Goal: Navigation & Orientation: Find specific page/section

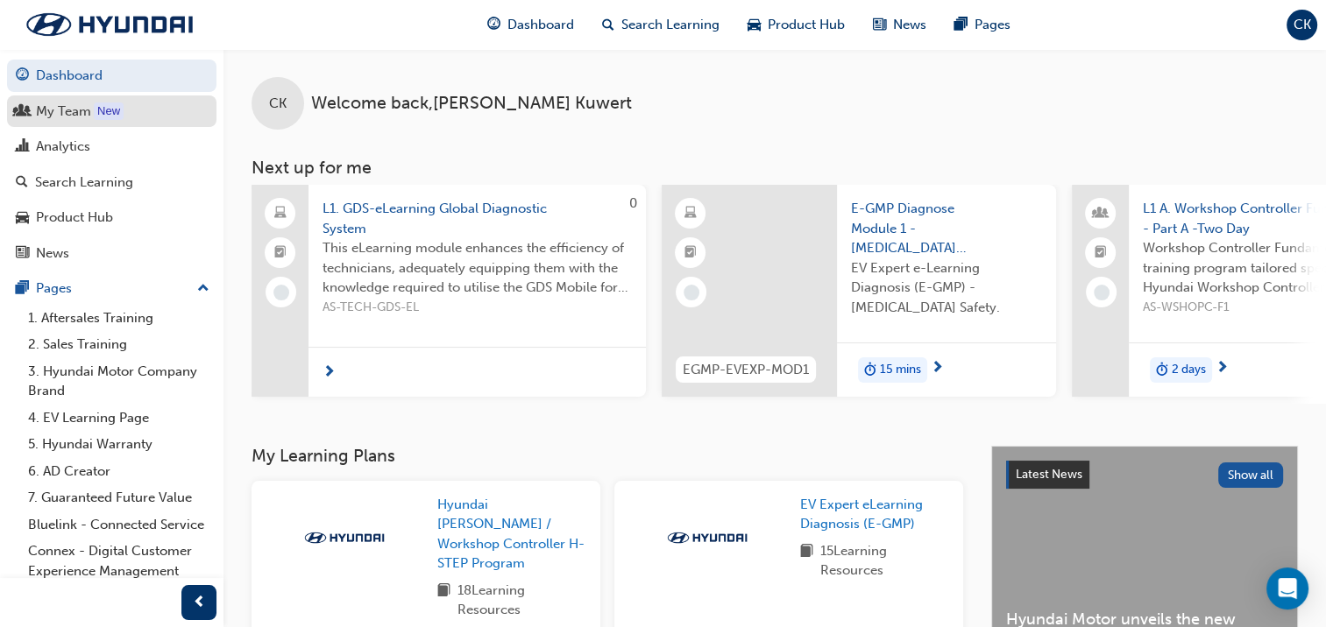
click at [84, 105] on div "My Team" at bounding box center [63, 112] width 55 height 20
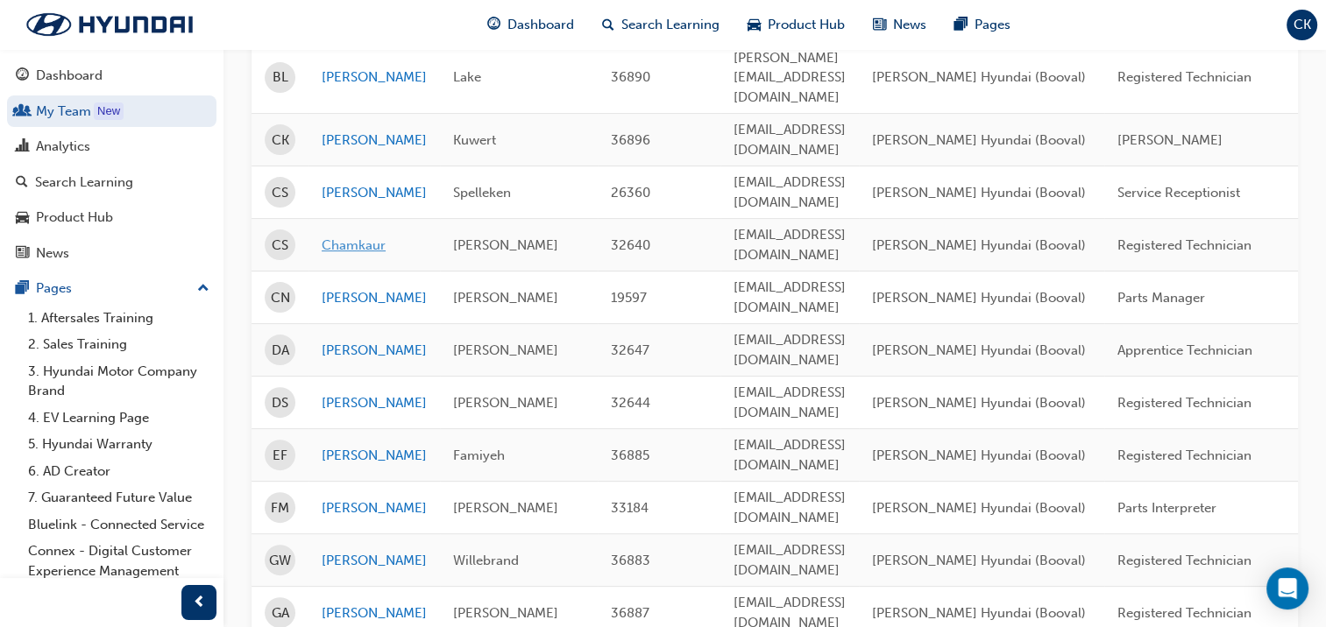
scroll to position [526, 0]
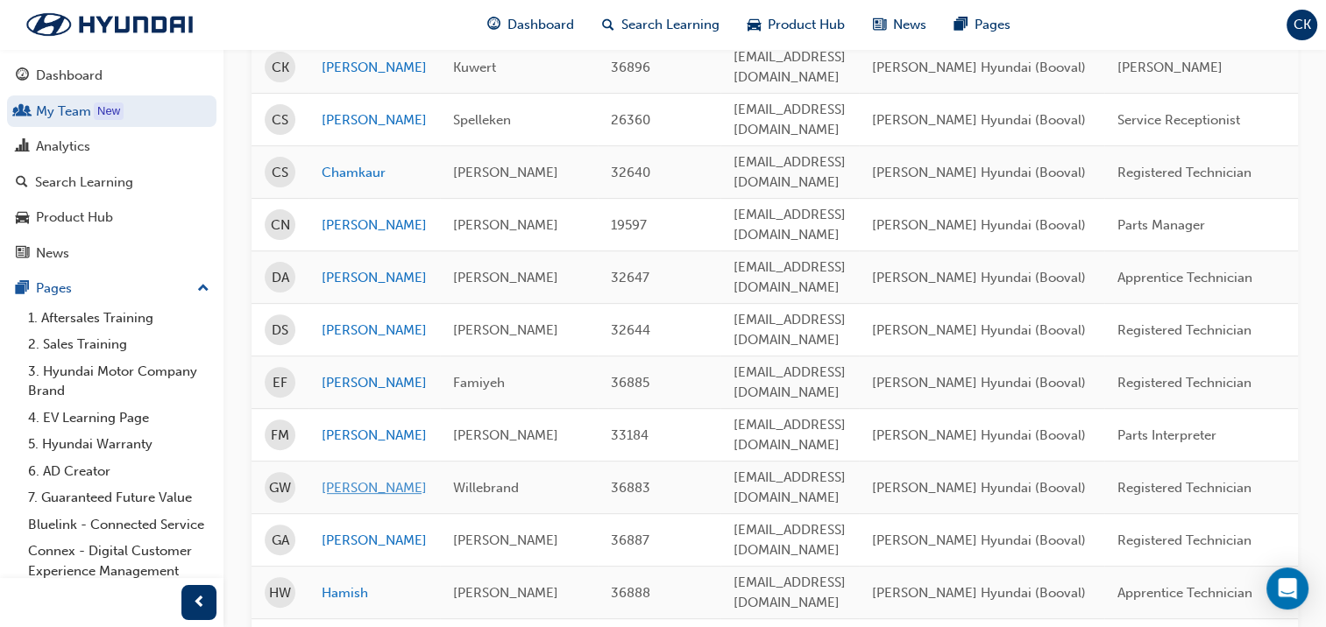
click at [358, 478] on link "[PERSON_NAME]" at bounding box center [374, 488] width 105 height 20
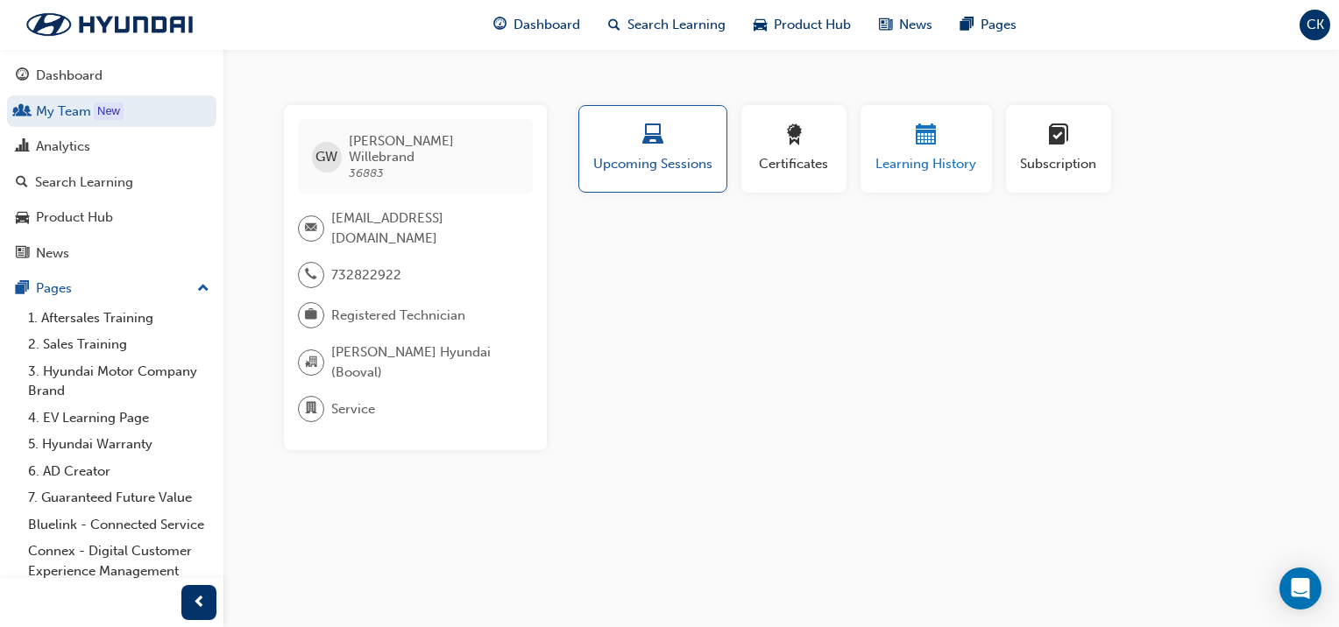
click at [949, 157] on span "Learning History" at bounding box center [926, 164] width 105 height 20
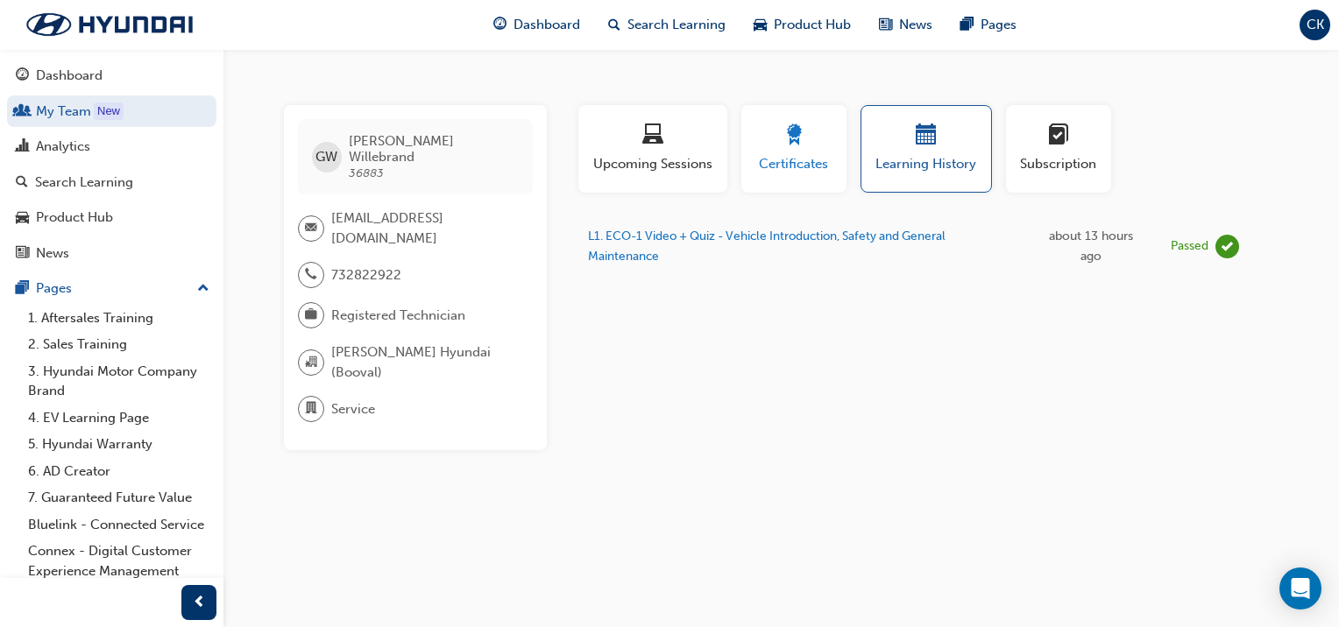
click at [806, 144] on div "button" at bounding box center [793, 137] width 79 height 27
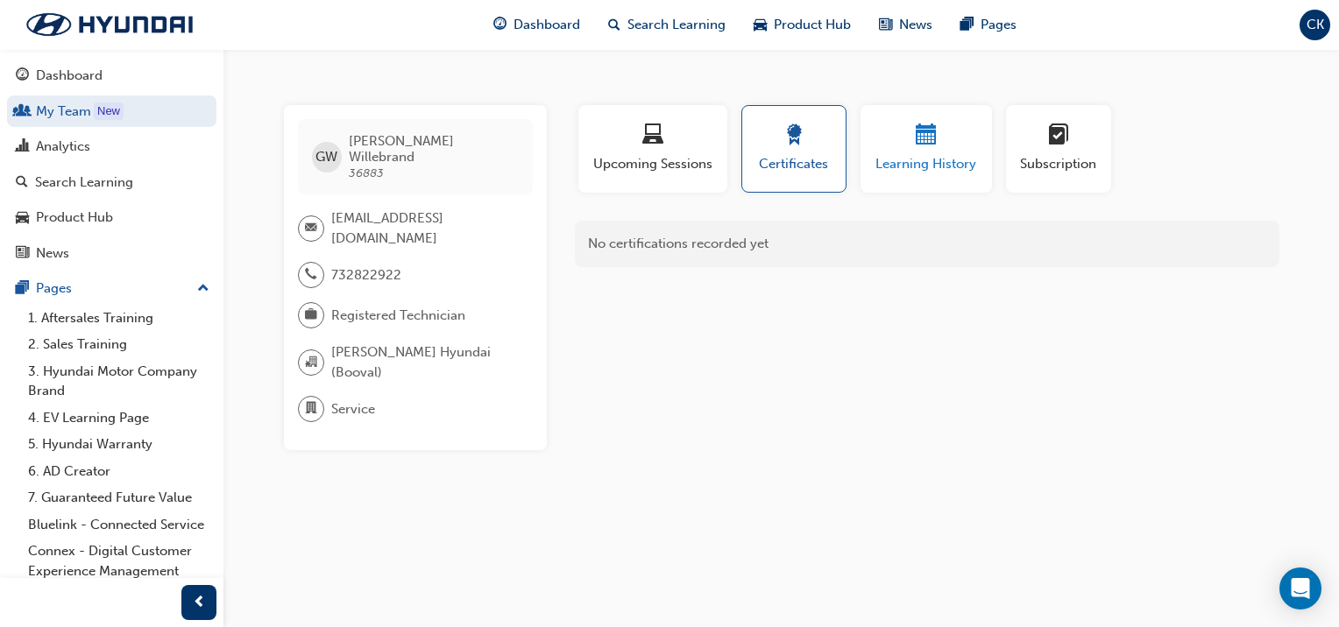
click at [926, 144] on span "calendar-icon" at bounding box center [926, 136] width 21 height 24
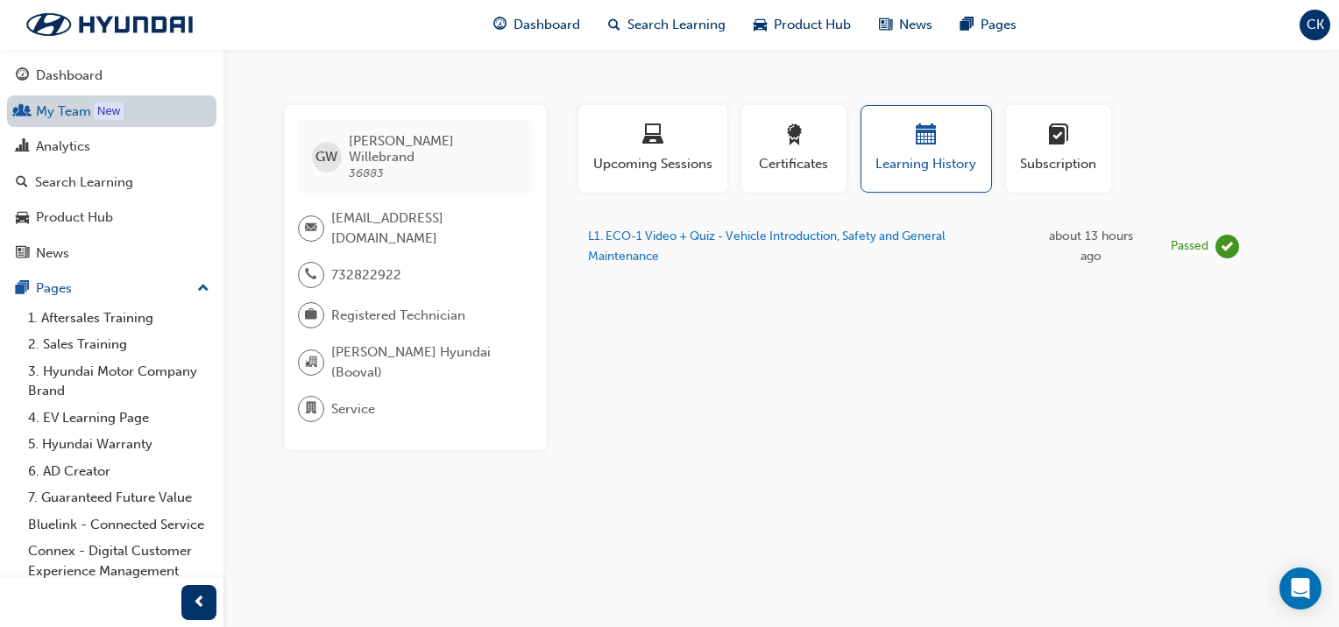
click at [59, 112] on link "My Team New" at bounding box center [111, 112] width 209 height 32
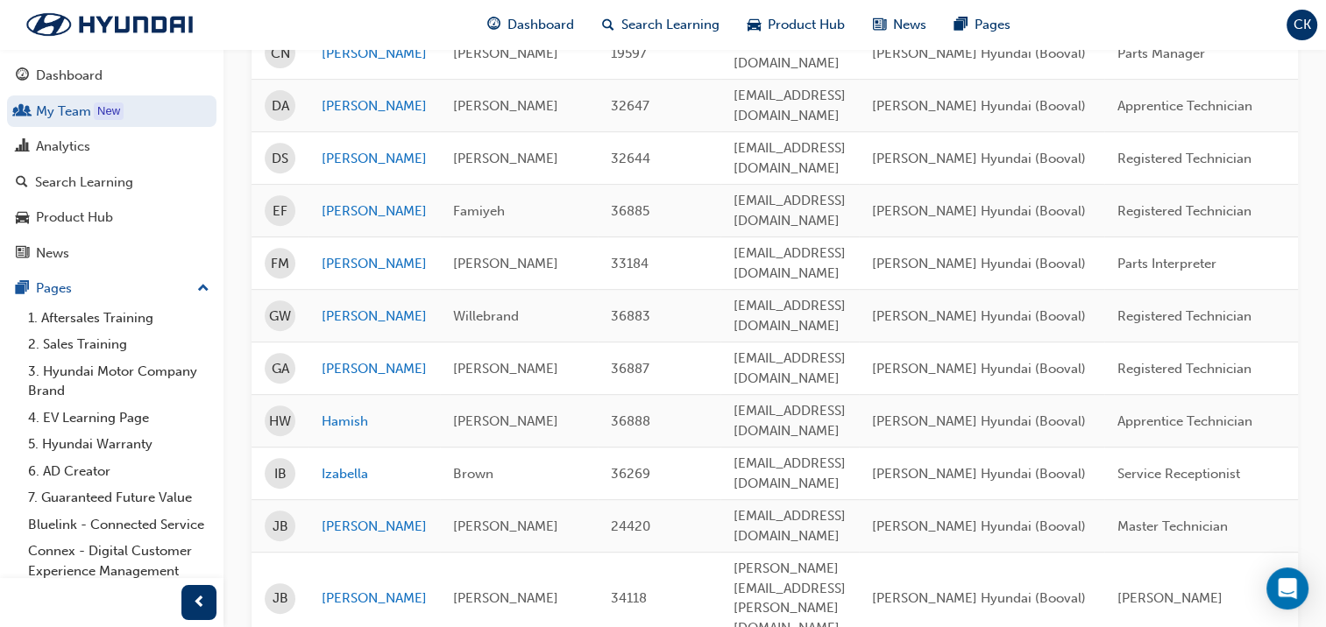
scroll to position [701, 0]
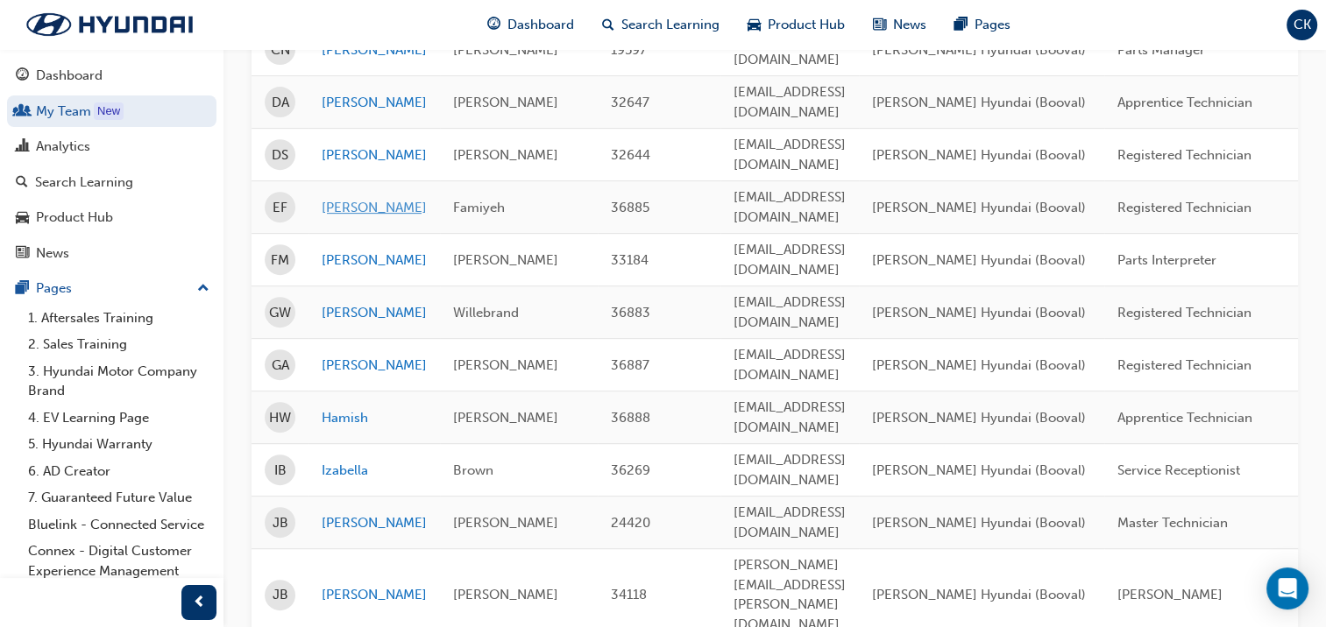
click at [350, 198] on link "[PERSON_NAME]" at bounding box center [374, 208] width 105 height 20
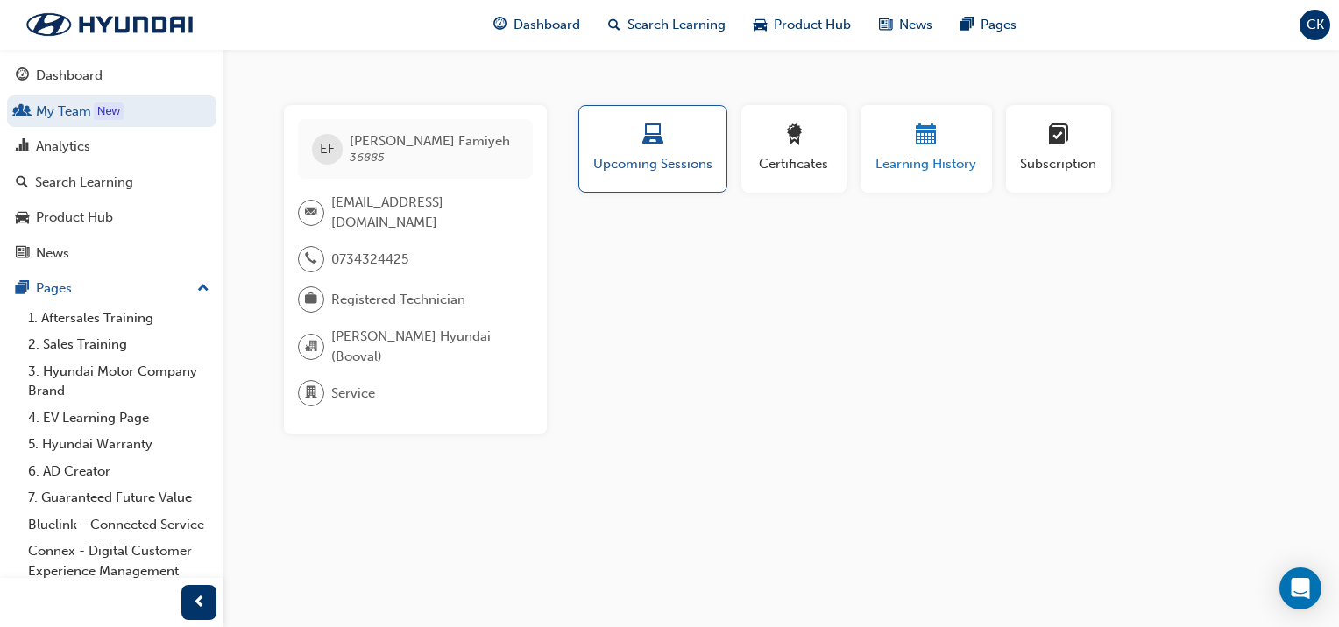
click at [918, 130] on span "calendar-icon" at bounding box center [926, 136] width 21 height 24
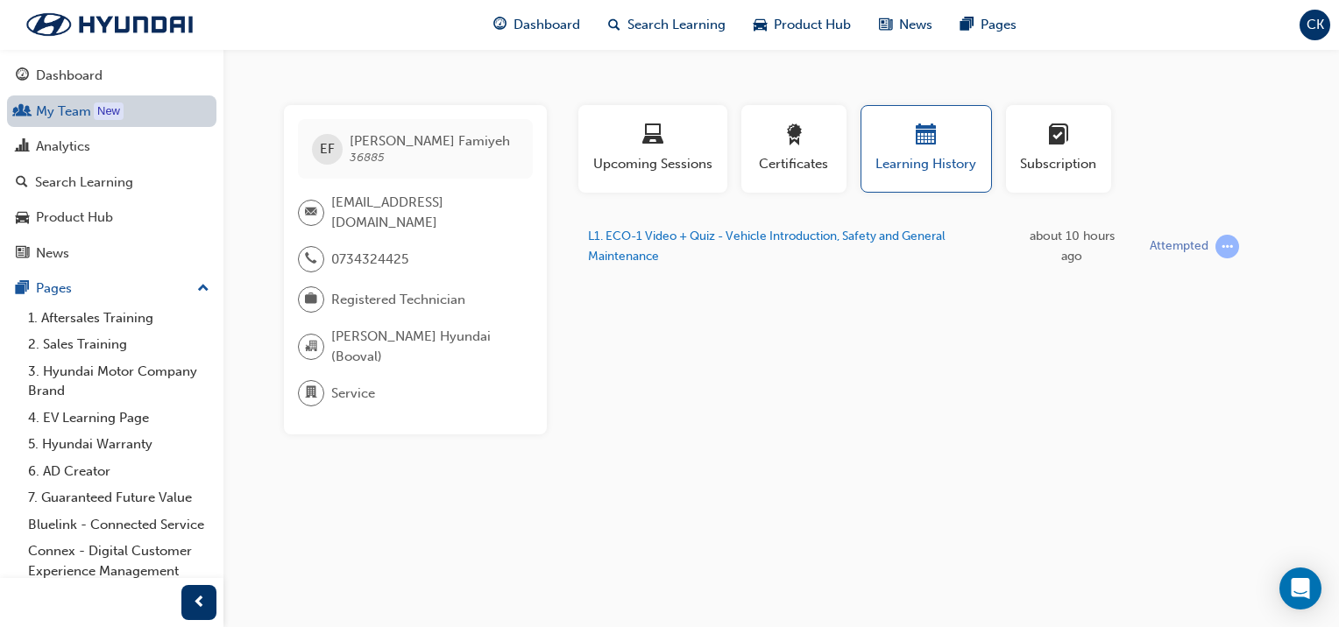
click at [77, 110] on link "My Team New" at bounding box center [111, 112] width 209 height 32
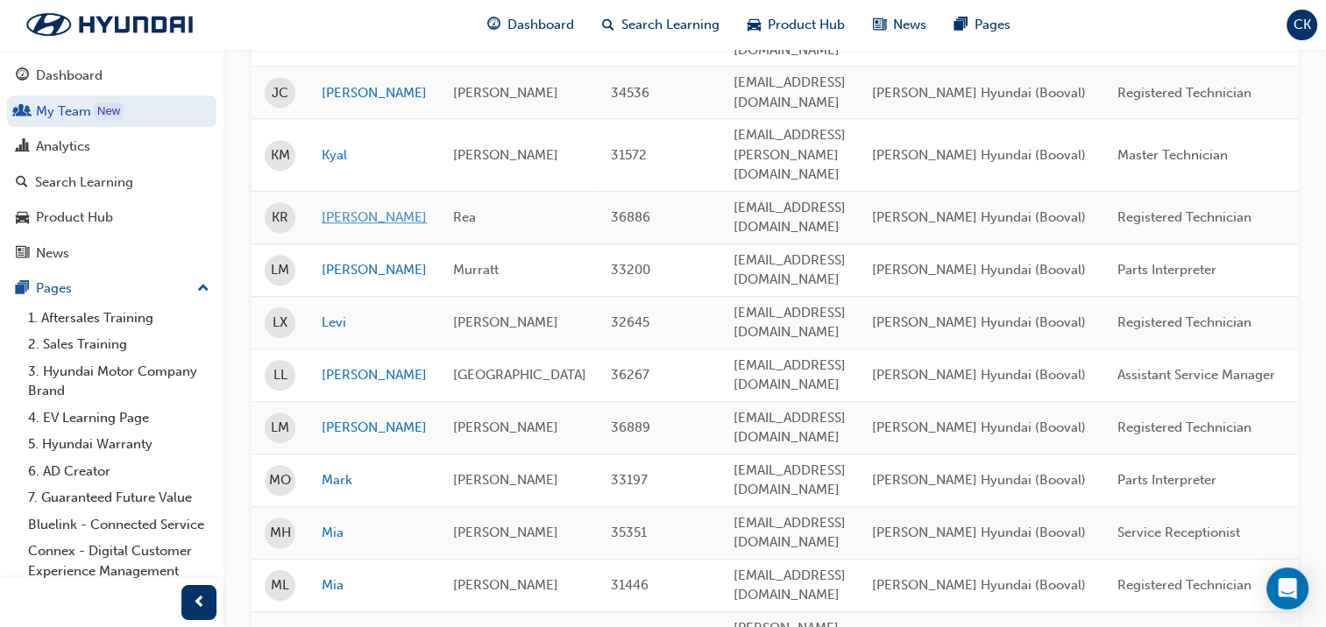
scroll to position [1314, 0]
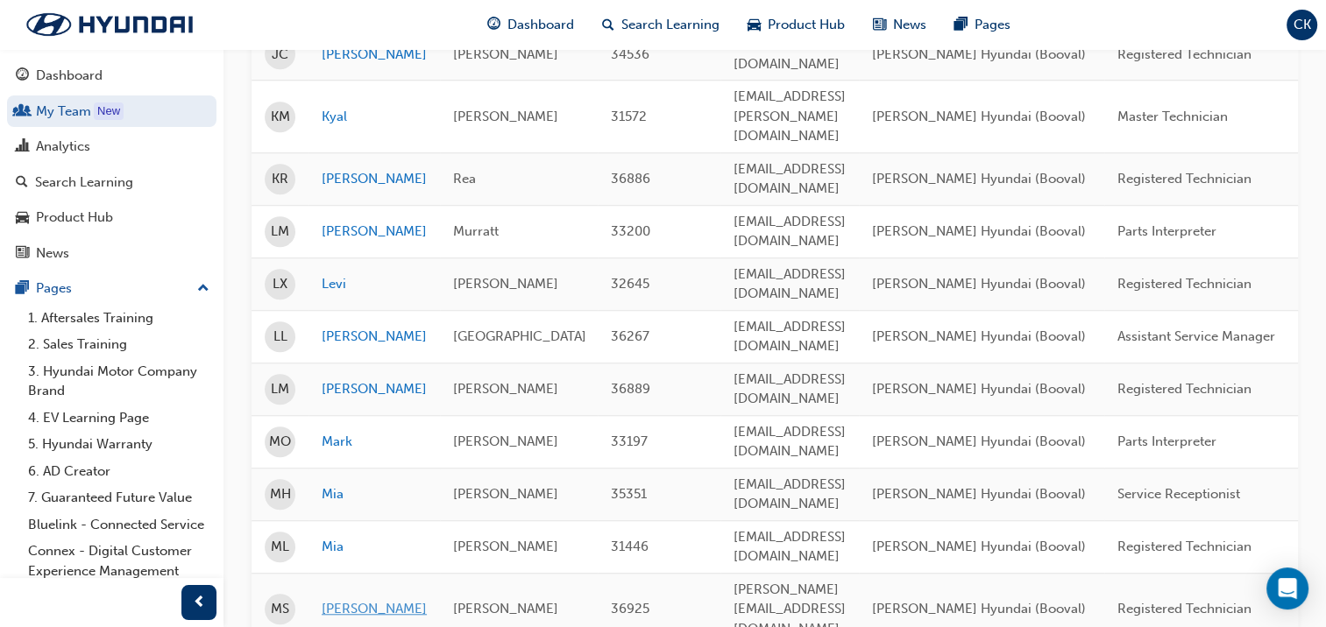
click at [357, 599] on link "[PERSON_NAME]" at bounding box center [374, 609] width 105 height 20
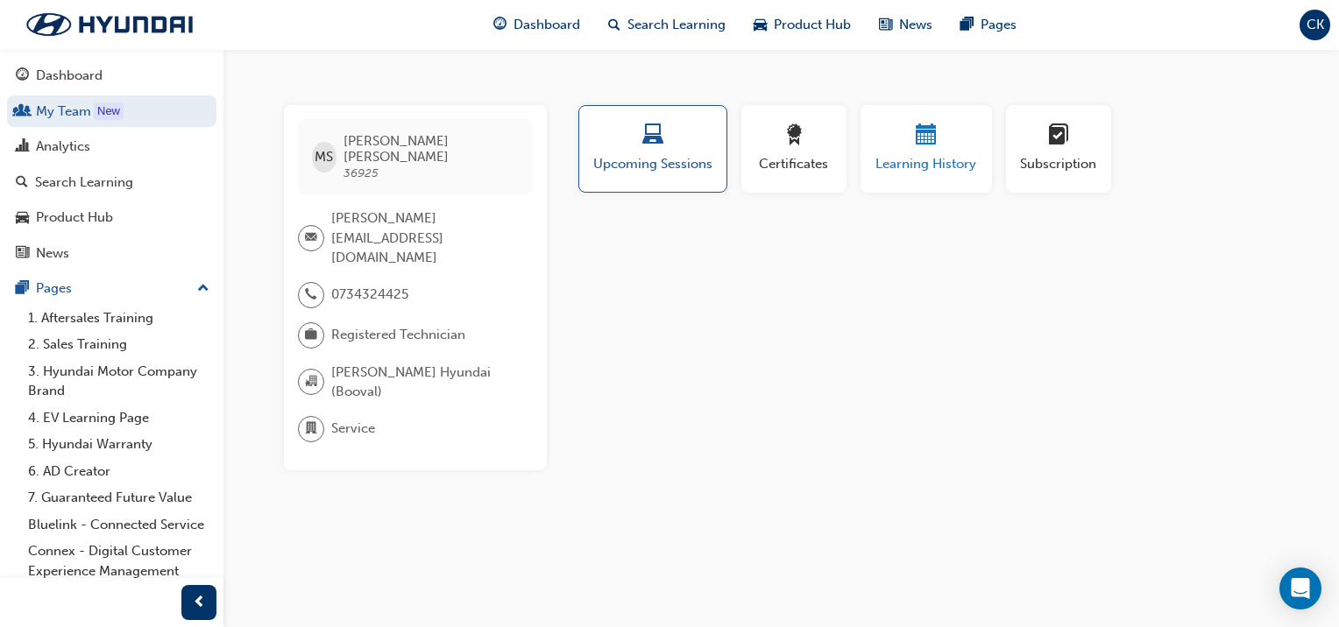
click at [909, 145] on div "button" at bounding box center [926, 137] width 105 height 27
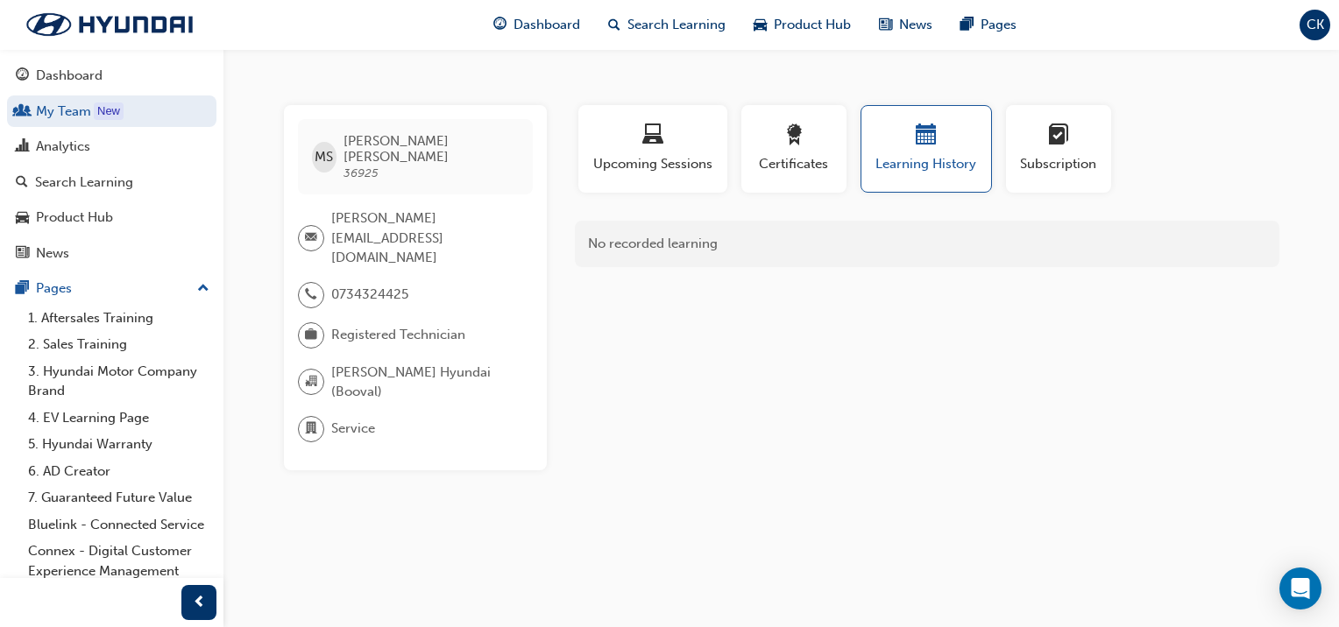
click at [1314, 27] on span "CK" at bounding box center [1316, 25] width 18 height 20
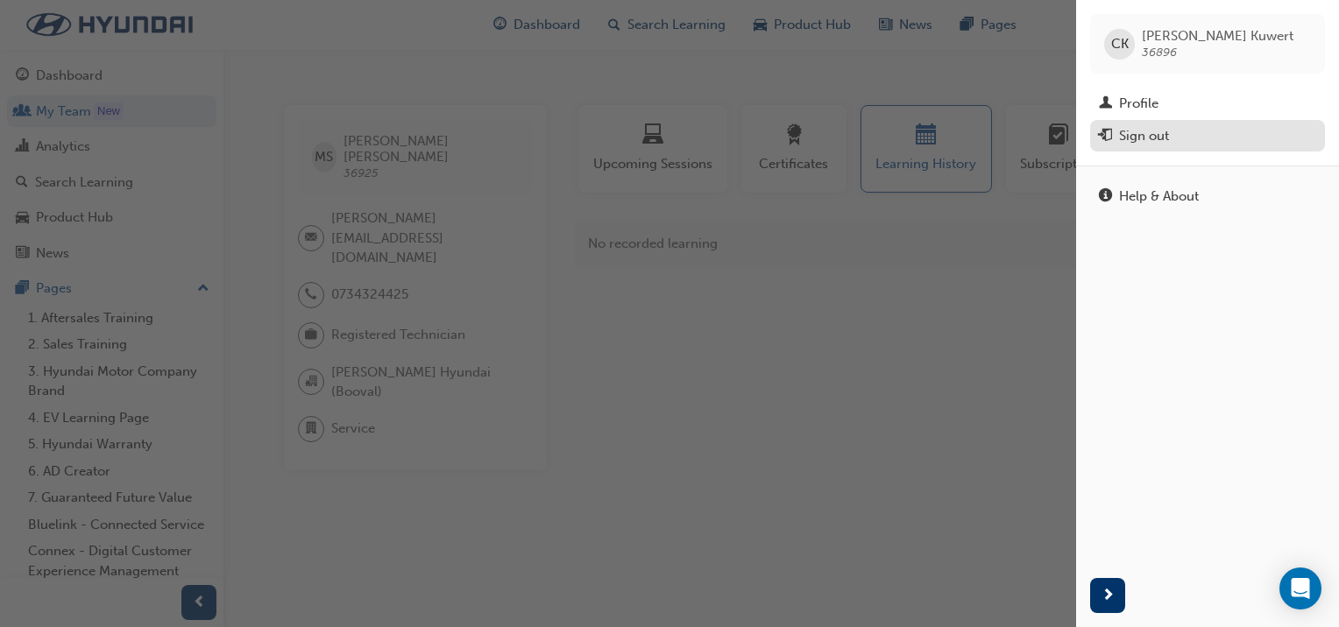
click at [1158, 138] on div "Sign out" at bounding box center [1144, 136] width 50 height 20
